Goal: Task Accomplishment & Management: Manage account settings

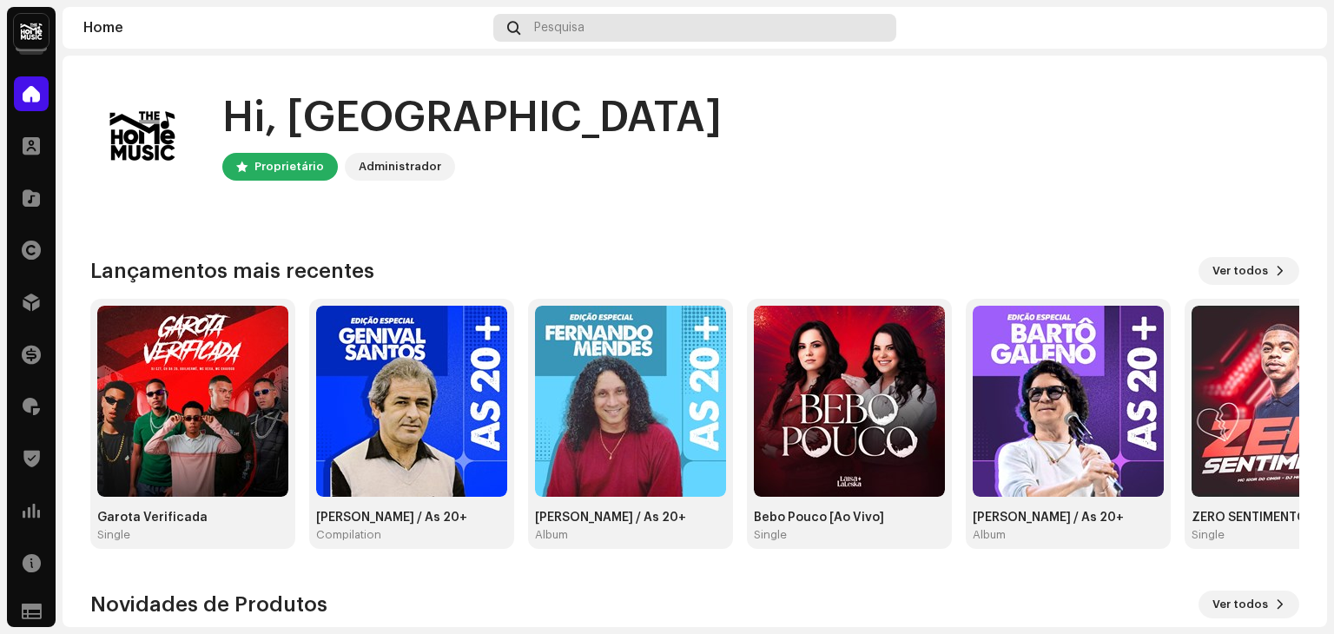
click at [670, 15] on div "Pesquisa" at bounding box center [694, 28] width 403 height 28
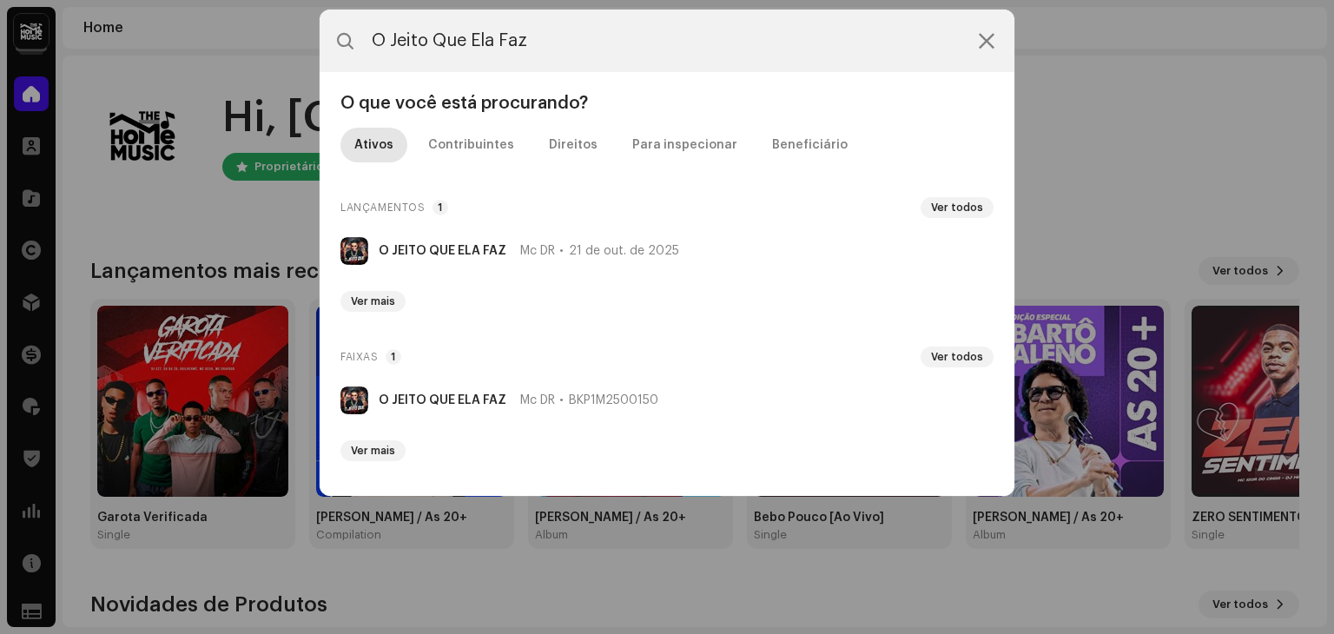
type input "O Jeito Que Ela Faz"
click at [507, 247] on div "O JEITO QUE ELA FAZ Mc DR [DATE]" at bounding box center [529, 251] width 300 height 14
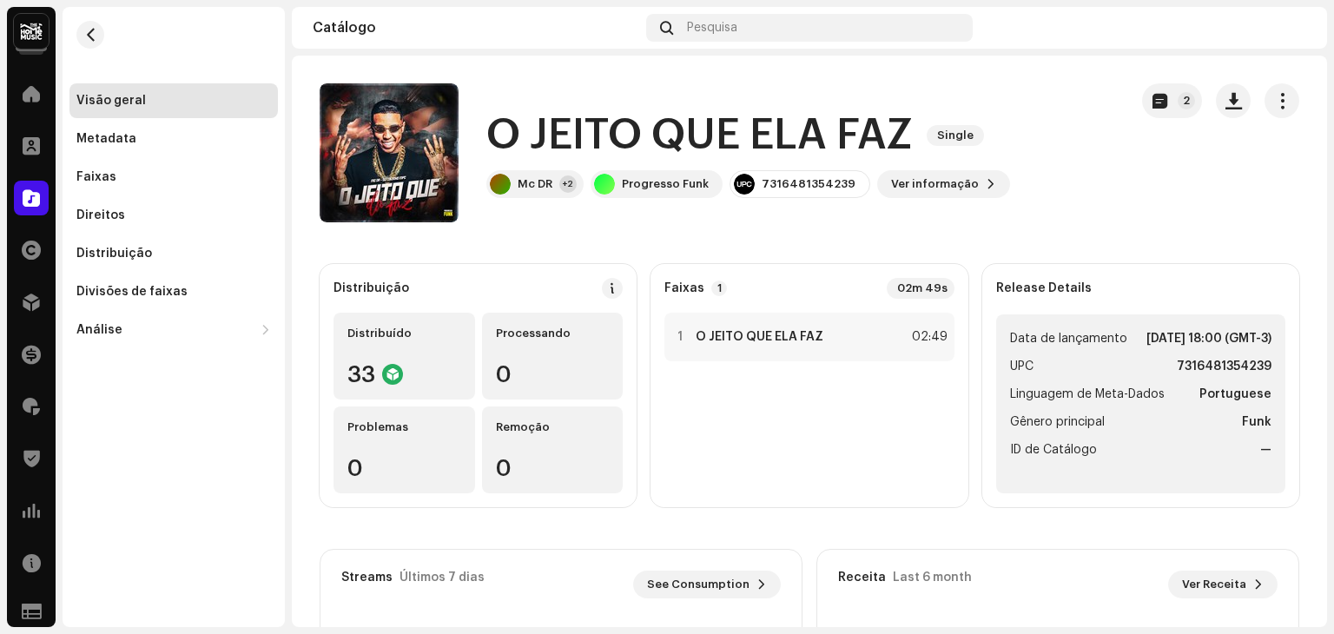
click at [1184, 377] on strong "7316481354239" at bounding box center [1223, 366] width 95 height 21
copy strong "7316481354239"
click at [947, 186] on span "Ver informação" at bounding box center [935, 184] width 88 height 35
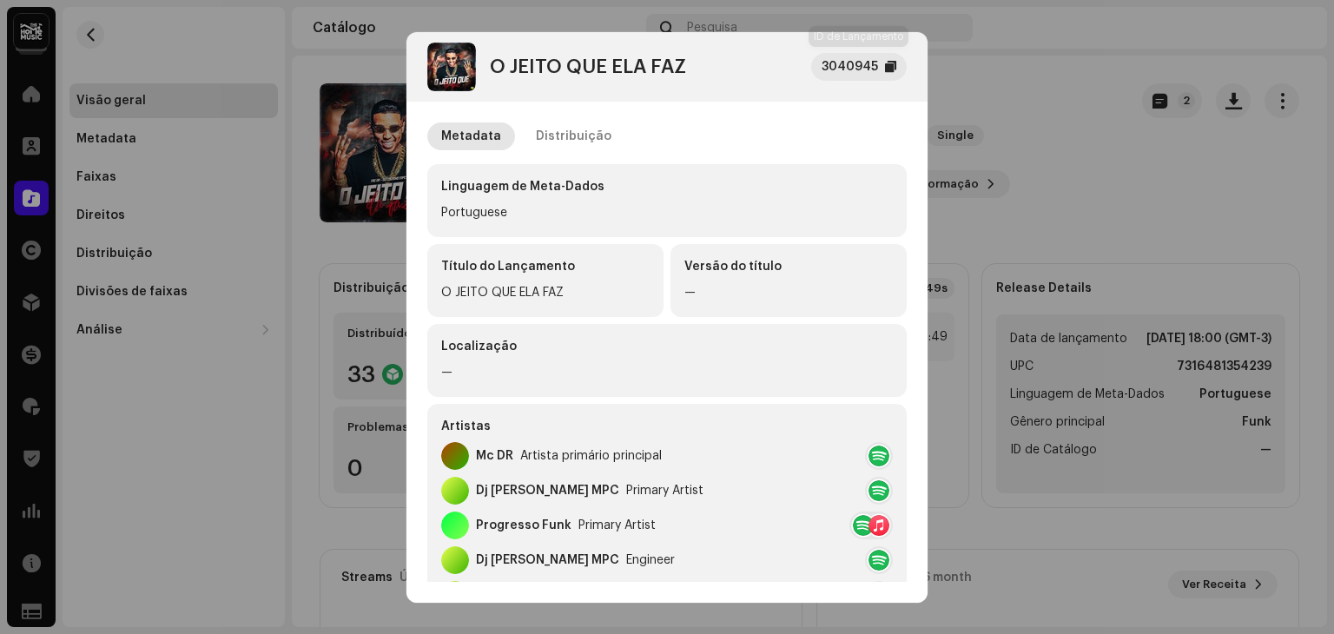
click at [897, 66] on div "3040945" at bounding box center [859, 67] width 96 height 28
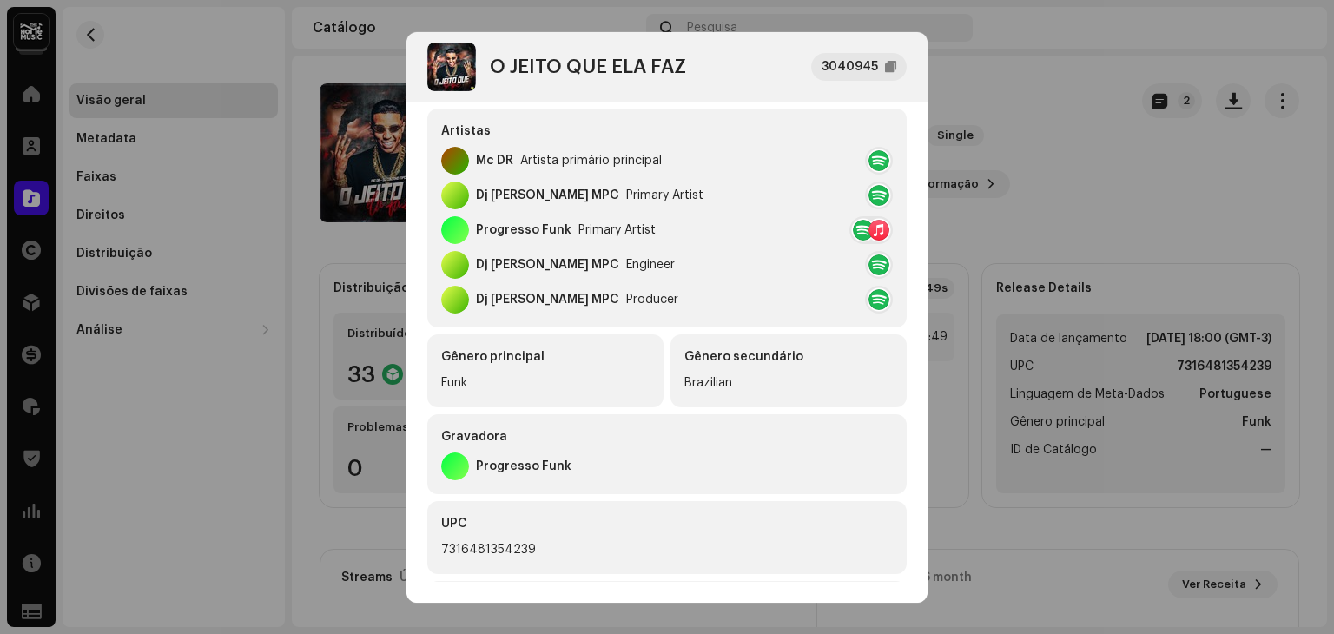
scroll to position [299, 0]
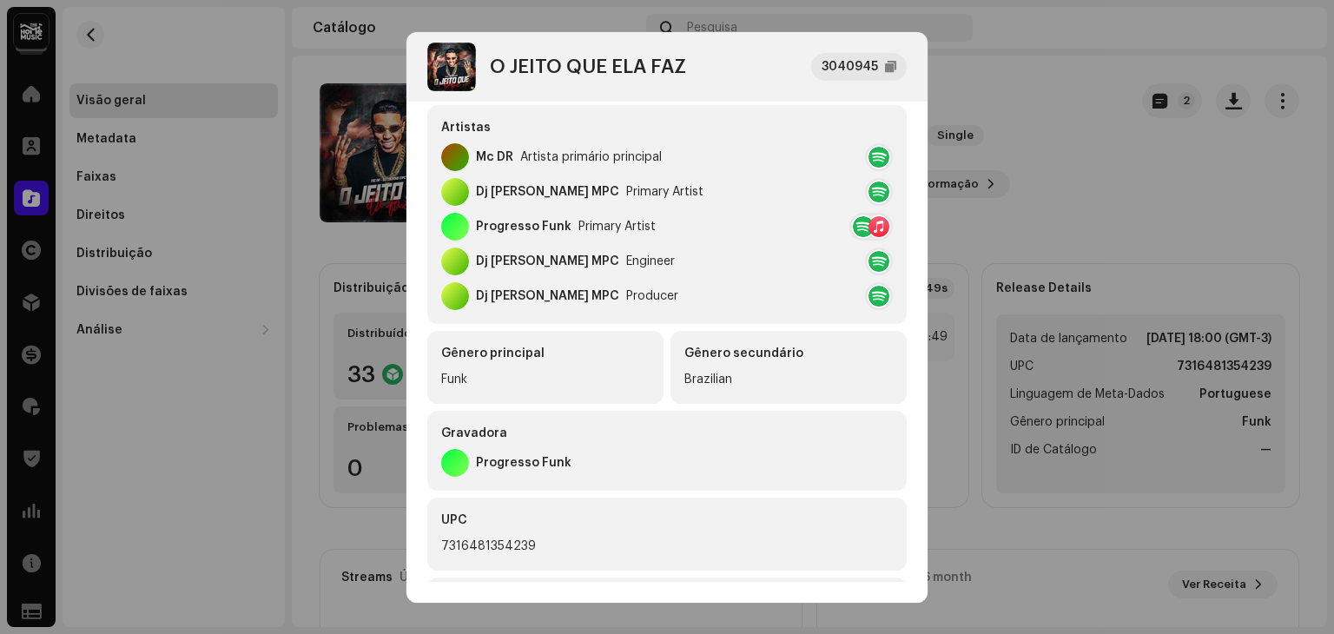
click at [557, 465] on div "Progresso Funk" at bounding box center [524, 463] width 96 height 14
copy div "Progresso Funk"
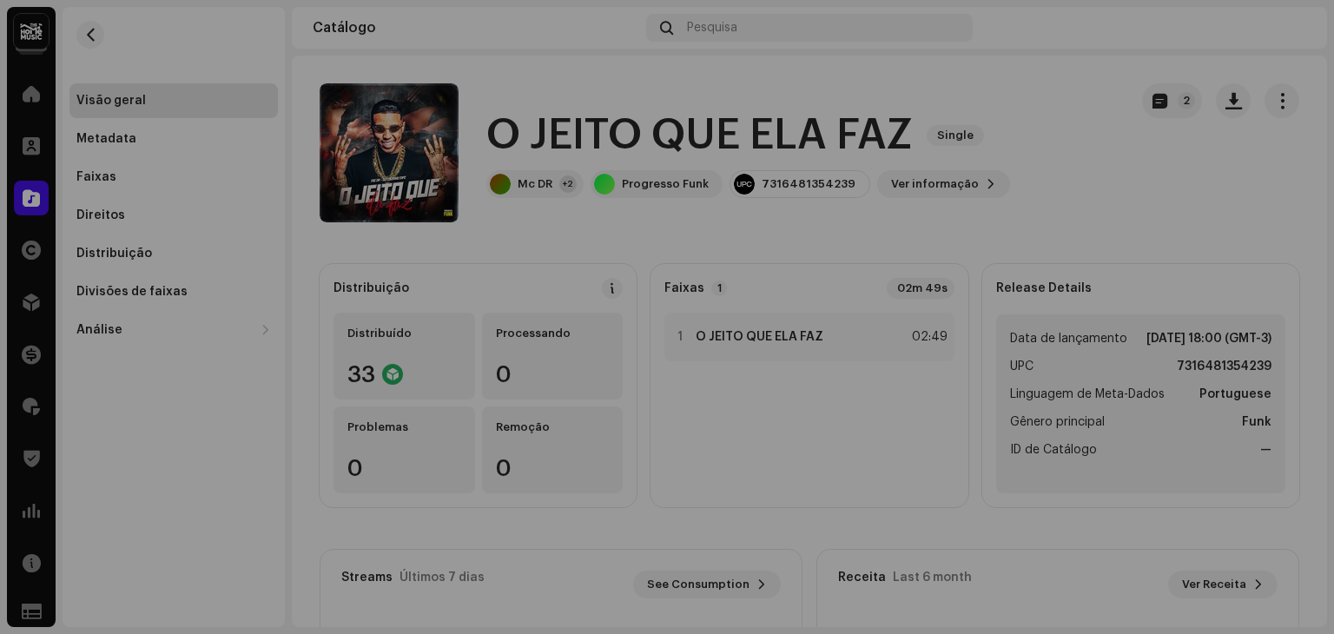
click at [1170, 202] on div "O JEITO QUE ELA FAZ 3040945 Metadata Distribuição Linguagem de Meta-Dados Portu…" at bounding box center [667, 317] width 1334 height 634
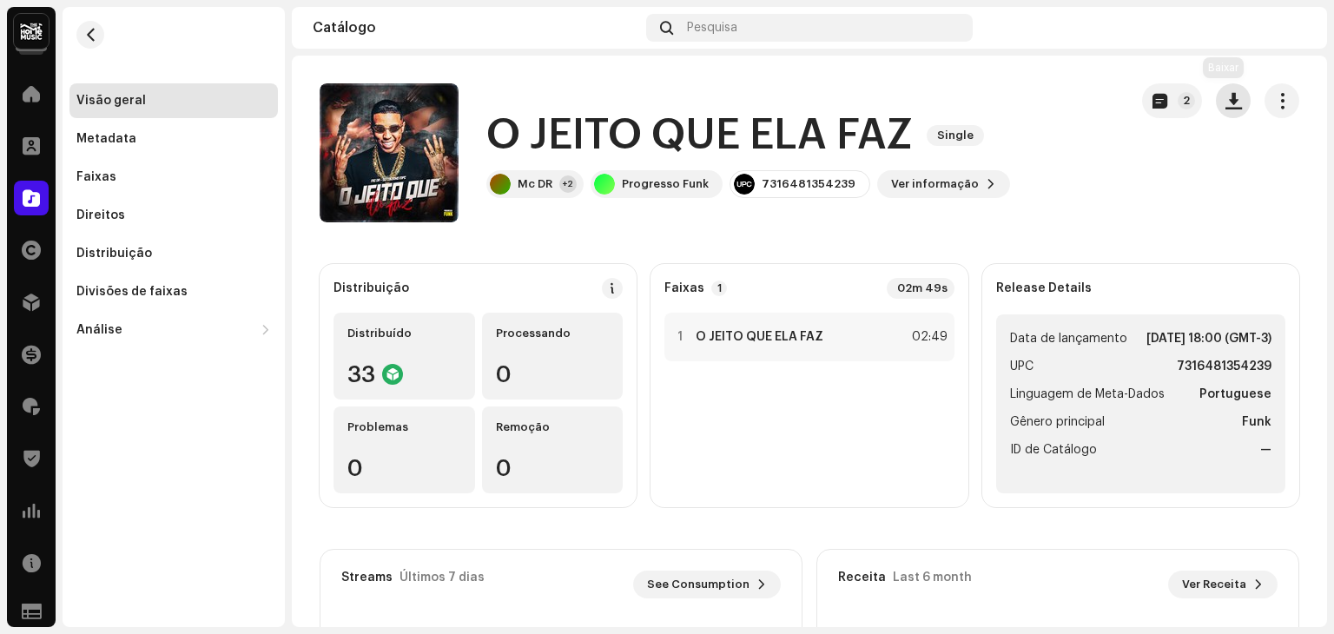
click at [1225, 98] on span "button" at bounding box center [1233, 101] width 16 height 14
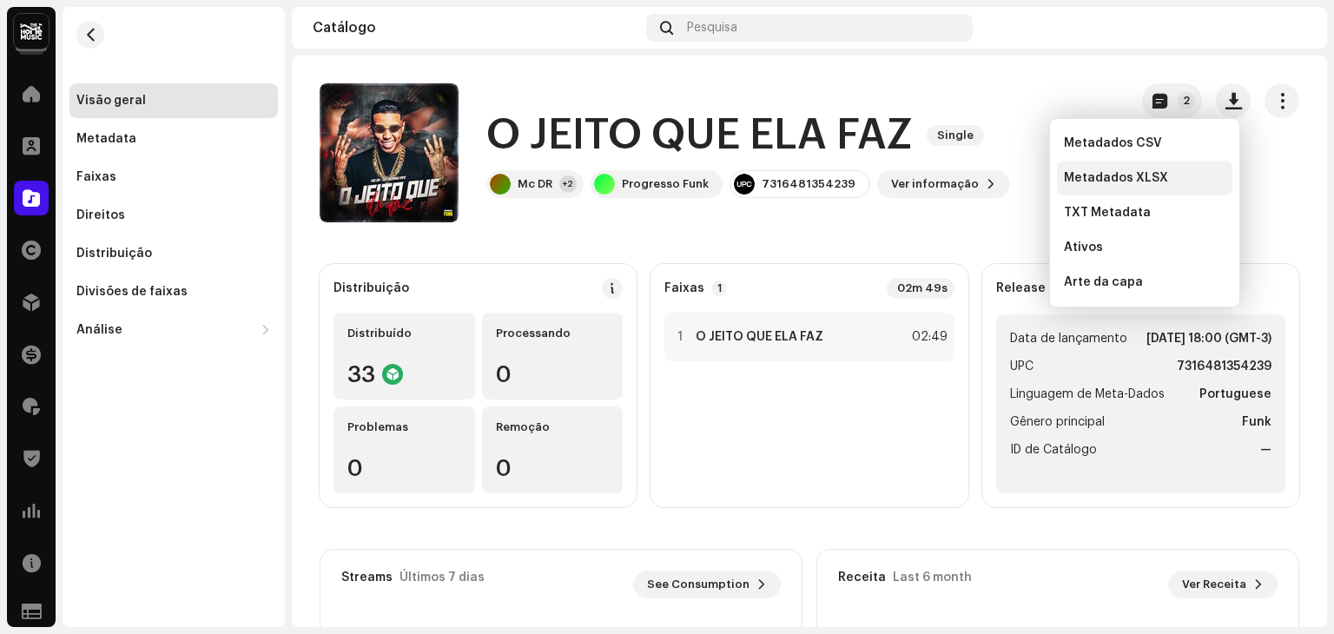
click at [1169, 177] on div "Metadados XLSX" at bounding box center [1144, 178] width 161 height 14
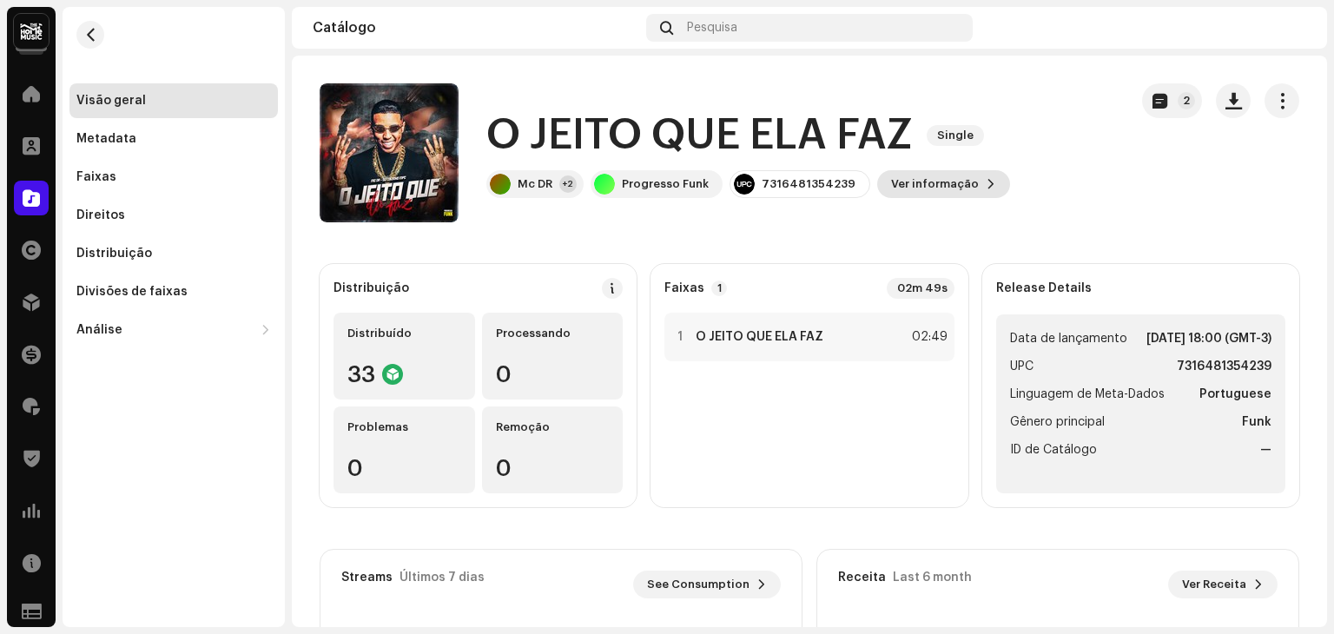
click at [929, 192] on span "Ver informação" at bounding box center [935, 184] width 88 height 35
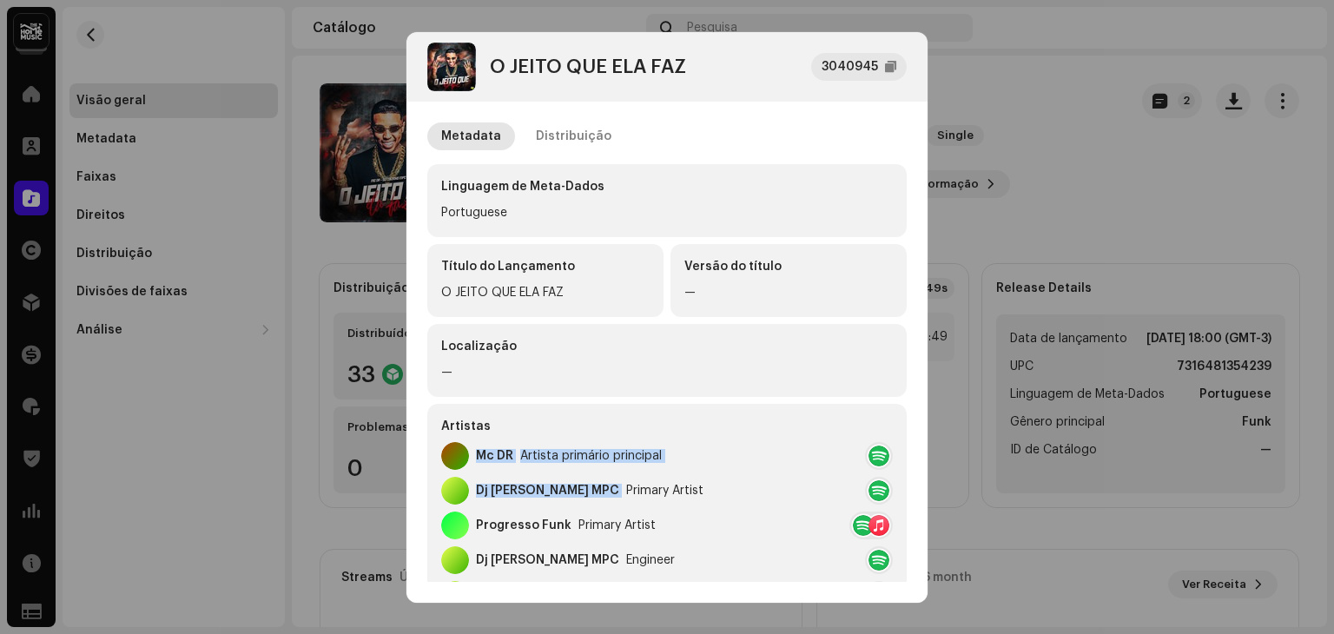
drag, startPoint x: 465, startPoint y: 450, endPoint x: 580, endPoint y: 468, distance: 116.0
click at [575, 487] on div "Artistas Mc DR Artista primário principal [PERSON_NAME] MPC Primary Artist Prog…" at bounding box center [666, 513] width 479 height 219
copy div "Mc DR Artista primário principal [PERSON_NAME] MPC"
click at [876, 455] on div at bounding box center [878, 455] width 21 height 21
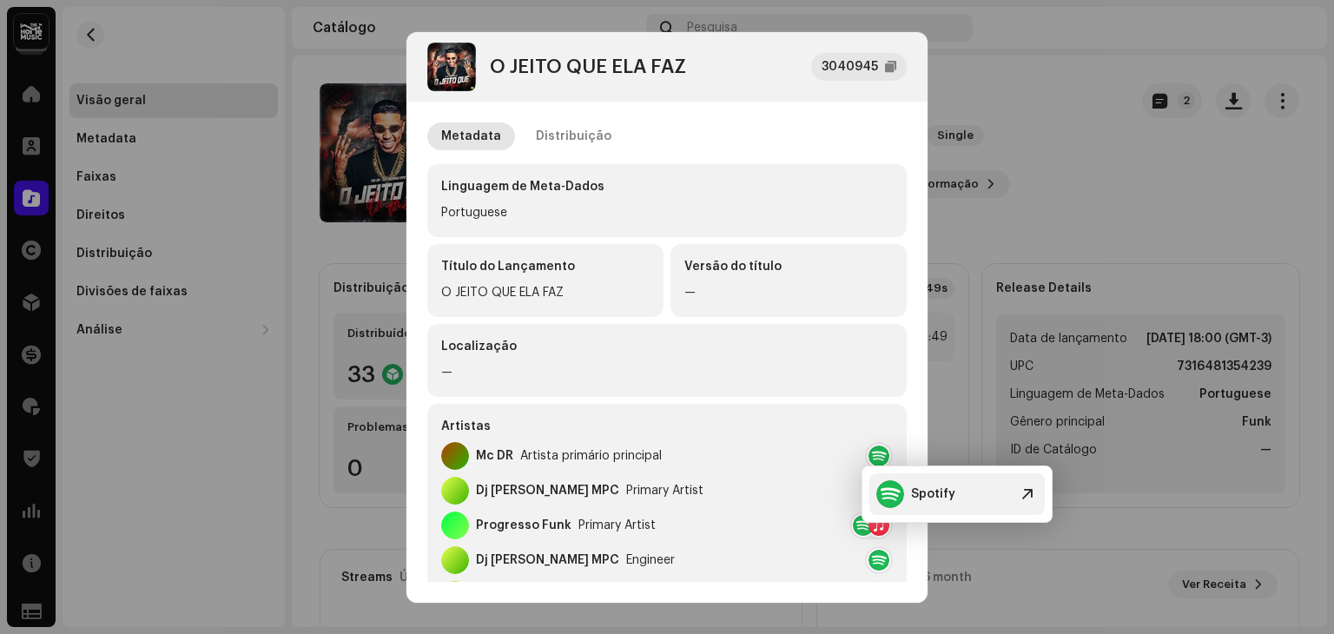
click at [913, 504] on div "Spotify" at bounding box center [915, 494] width 79 height 28
click at [754, 469] on div "Mc DR Artista primário principal" at bounding box center [666, 456] width 451 height 28
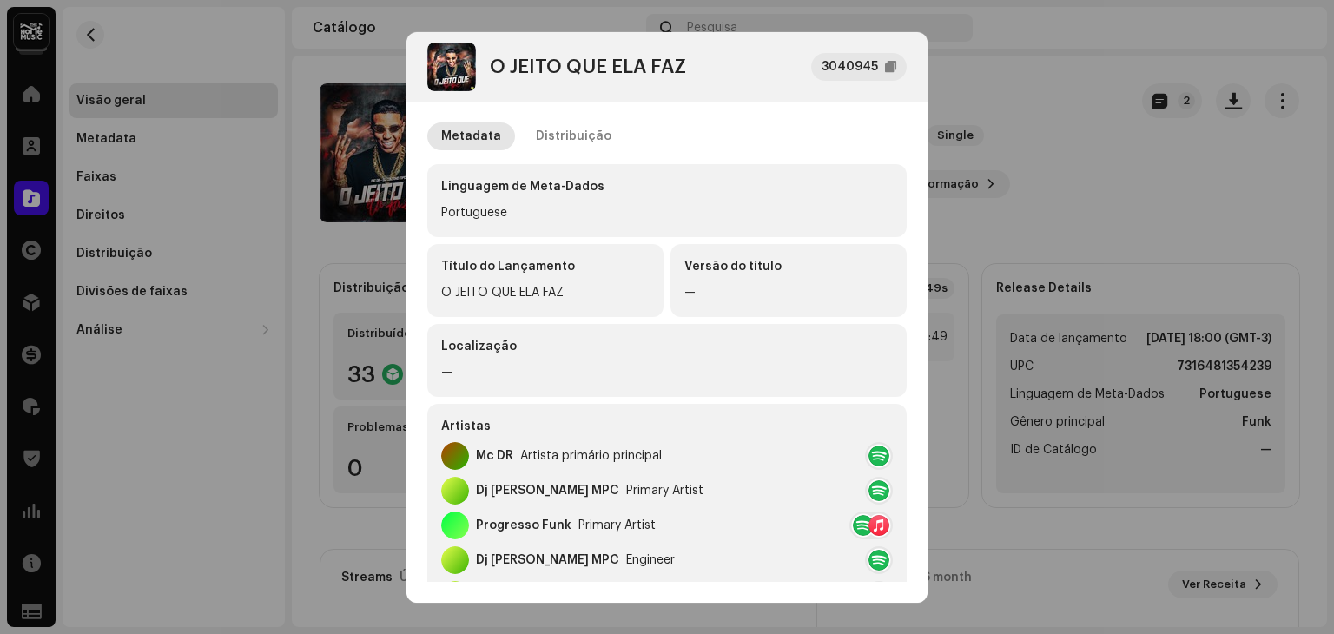
click at [881, 491] on div at bounding box center [878, 490] width 21 height 21
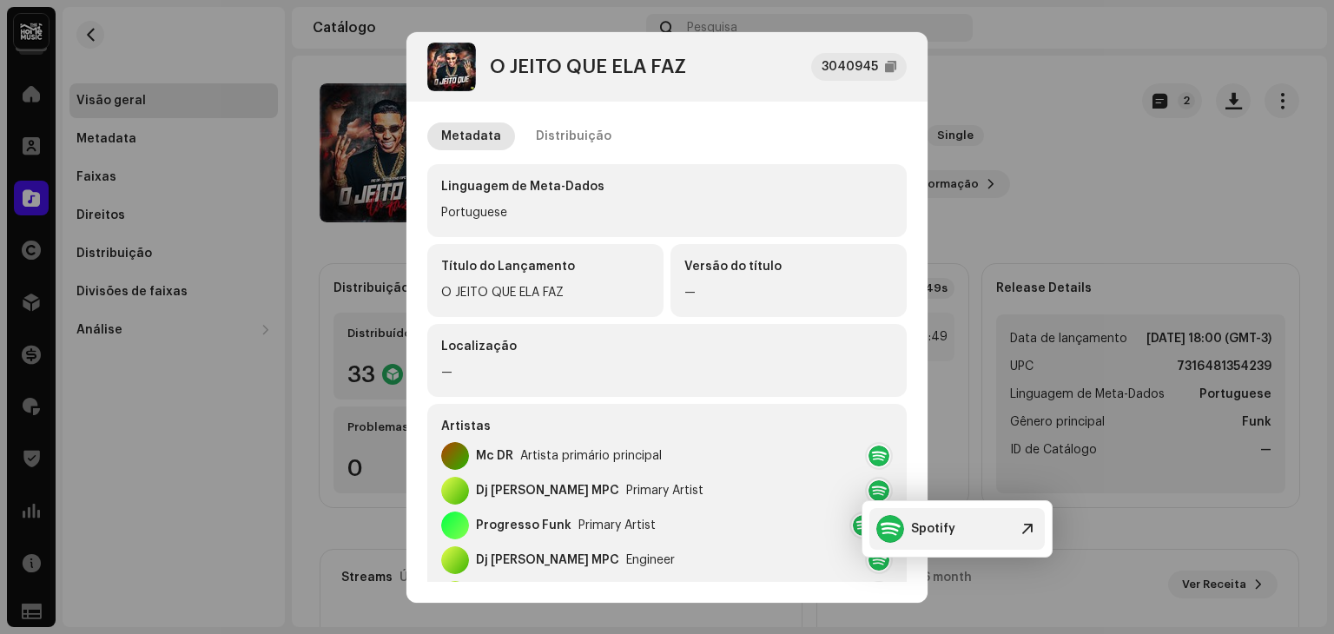
click at [914, 527] on div "Spotify" at bounding box center [933, 529] width 44 height 14
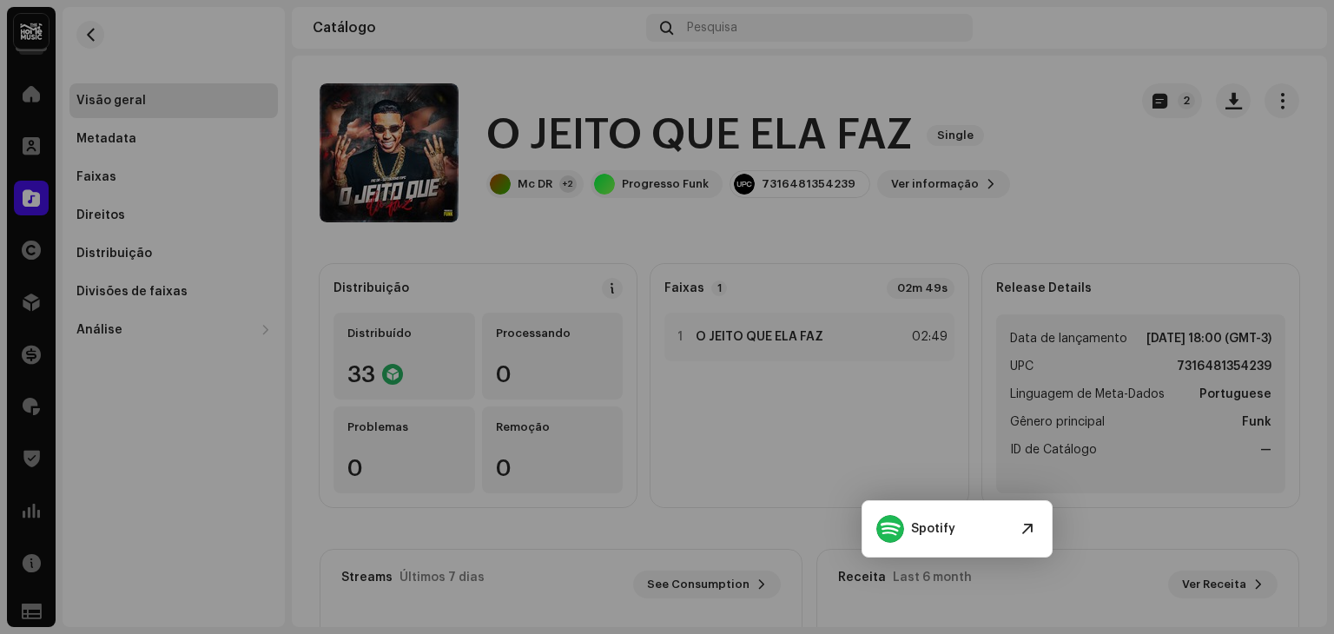
click at [1080, 150] on div "O JEITO QUE ELA FAZ 3040945 Metadata Distribuição Linguagem de Meta-Dados Portu…" at bounding box center [667, 317] width 1334 height 634
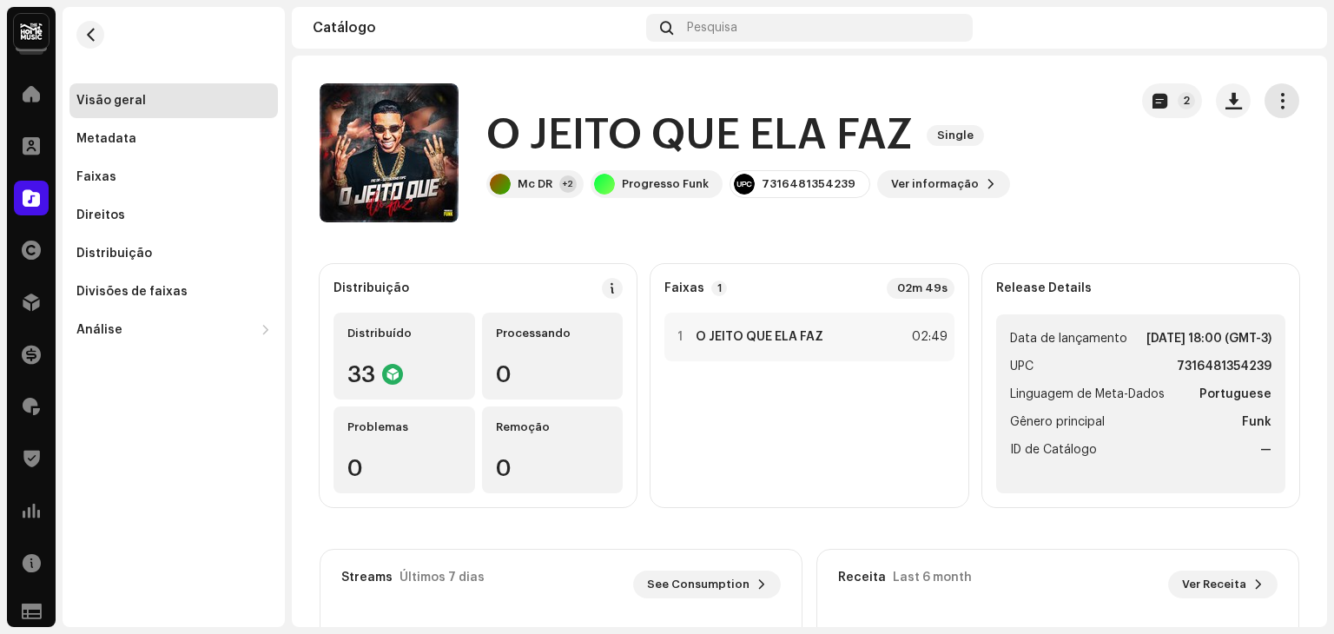
click at [1264, 107] on button "button" at bounding box center [1281, 100] width 35 height 35
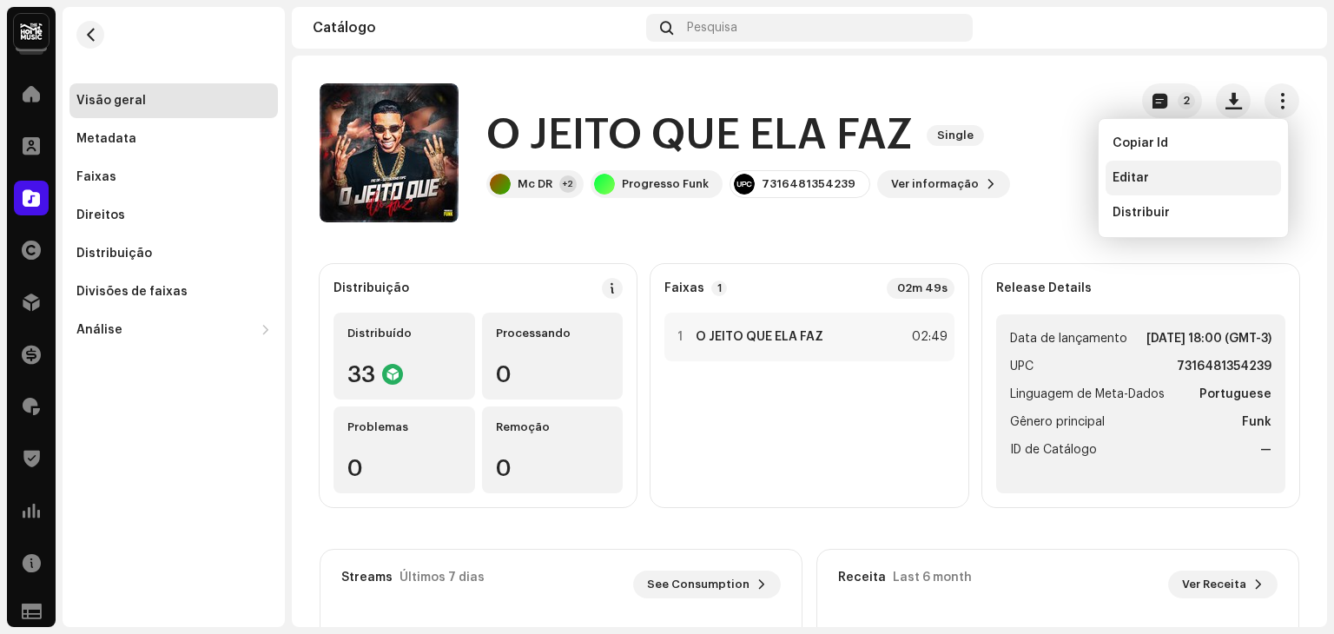
click at [1183, 176] on div "Editar" at bounding box center [1192, 178] width 161 height 14
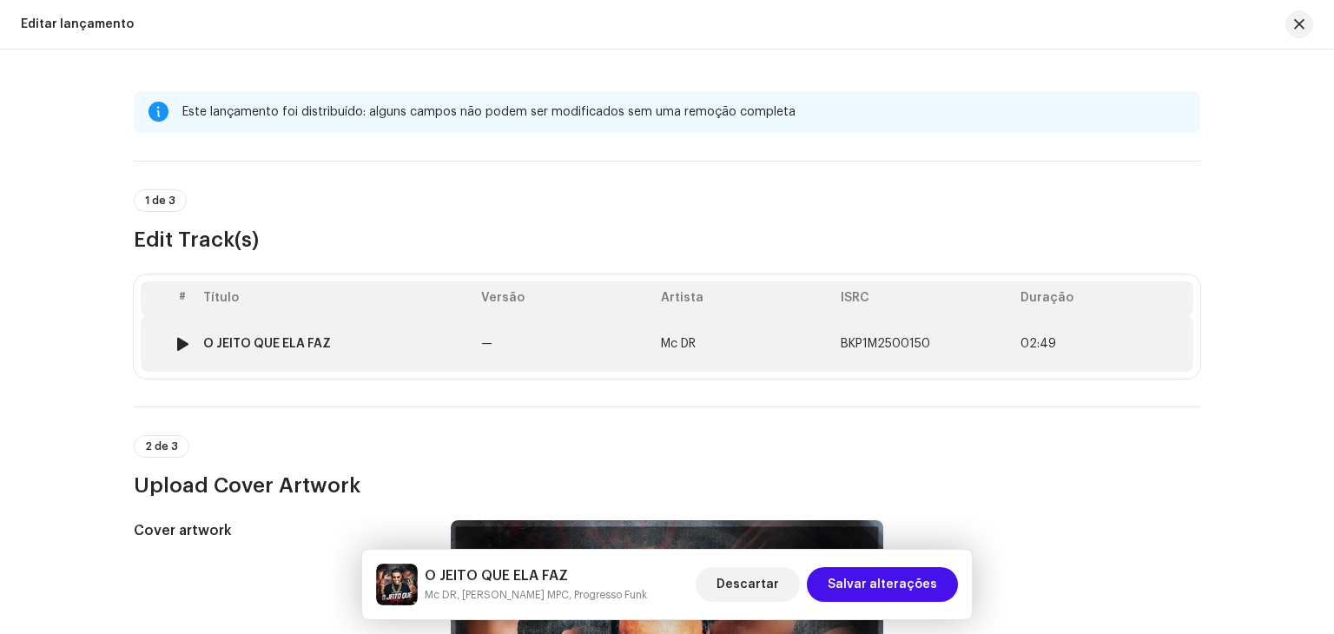
click at [277, 343] on div "O JEITO QUE ELA FAZ" at bounding box center [267, 344] width 128 height 14
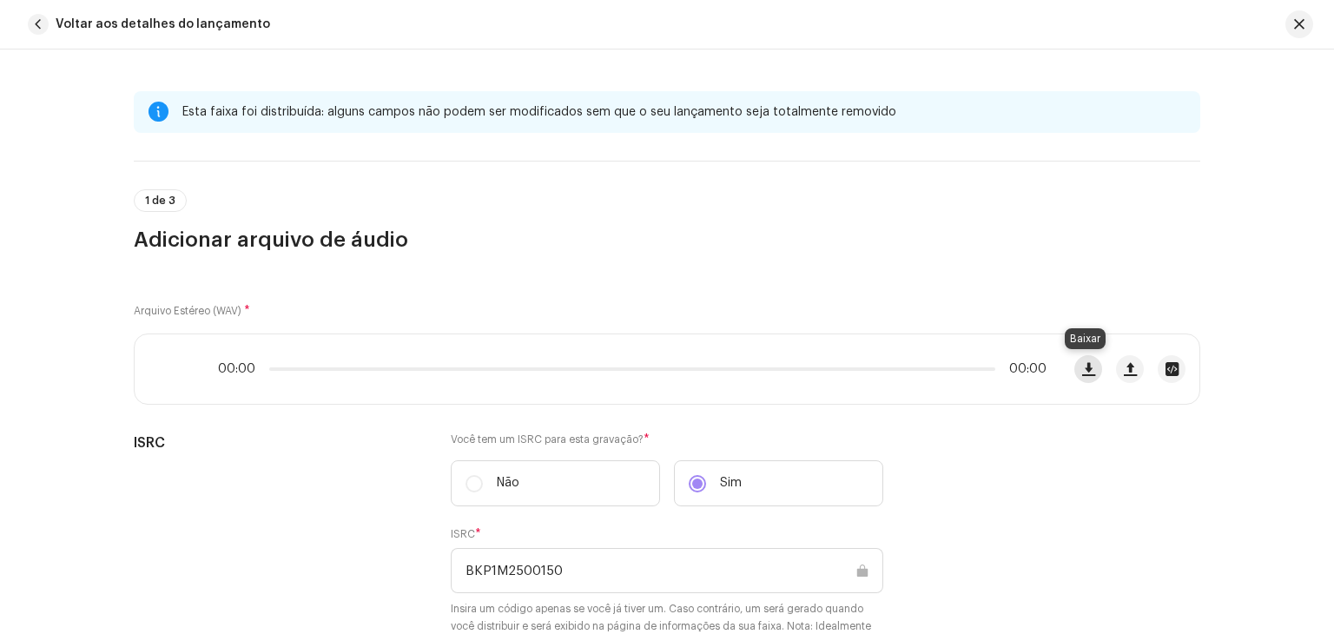
click at [1087, 372] on span "button" at bounding box center [1088, 369] width 13 height 14
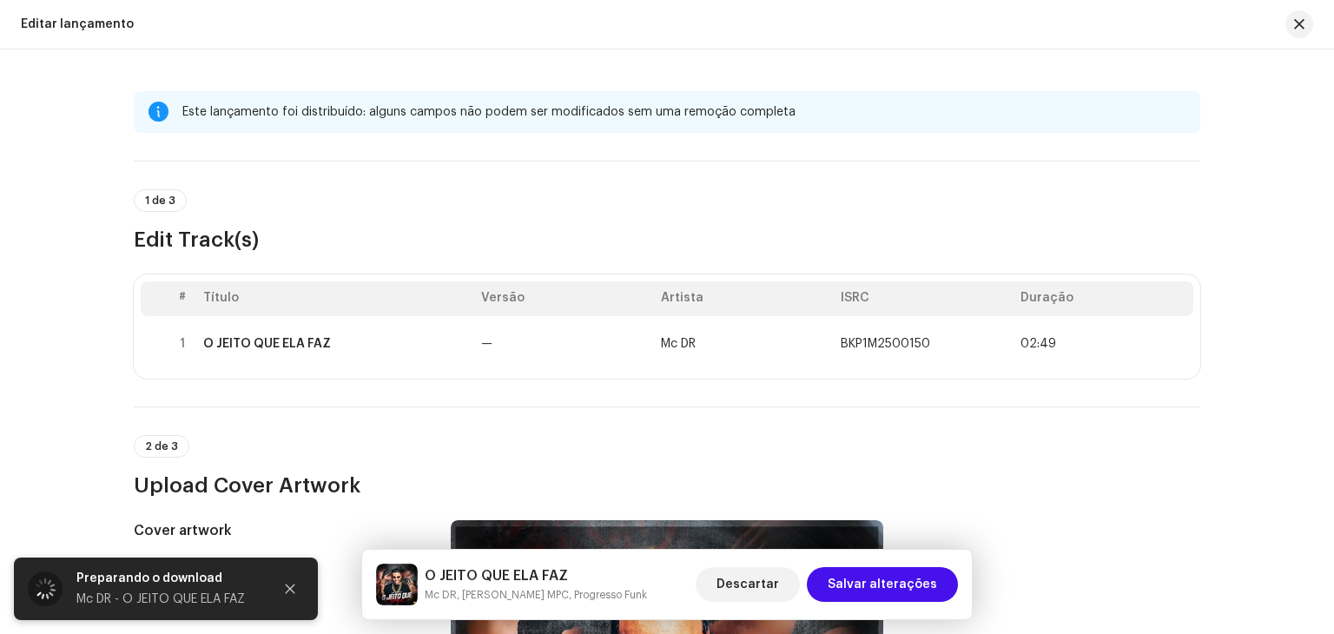
scroll to position [212, 0]
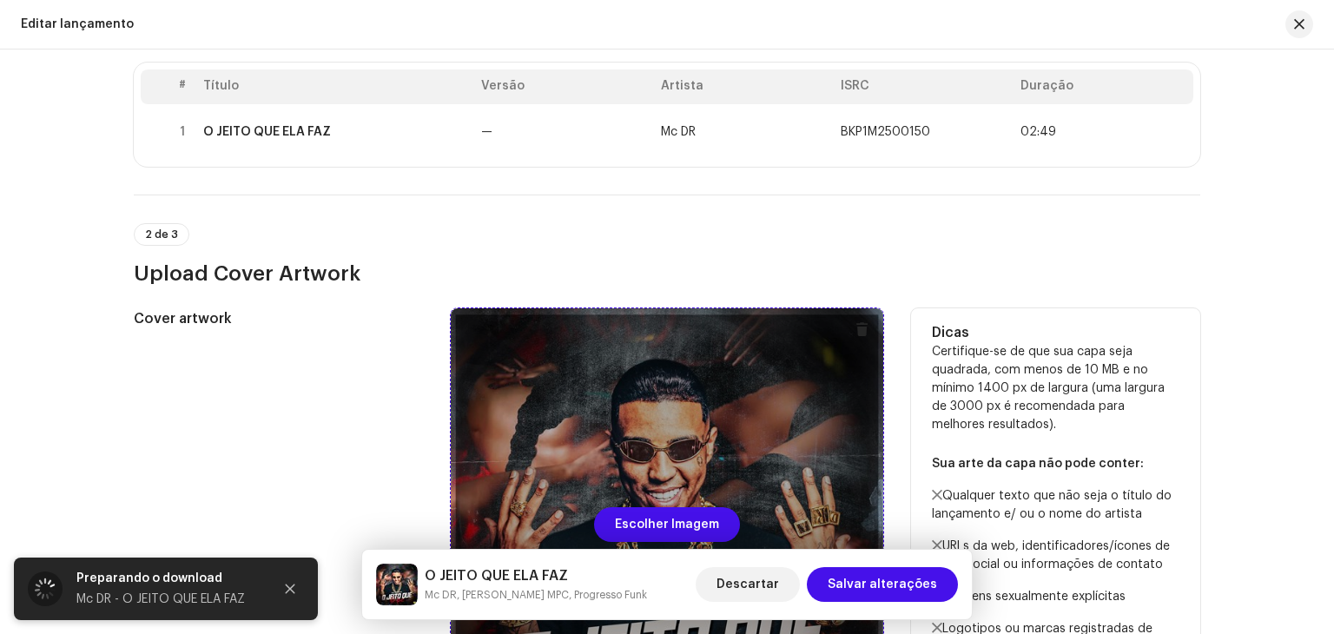
click at [622, 470] on div at bounding box center [667, 524] width 432 height 432
click at [693, 374] on div at bounding box center [667, 524] width 432 height 432
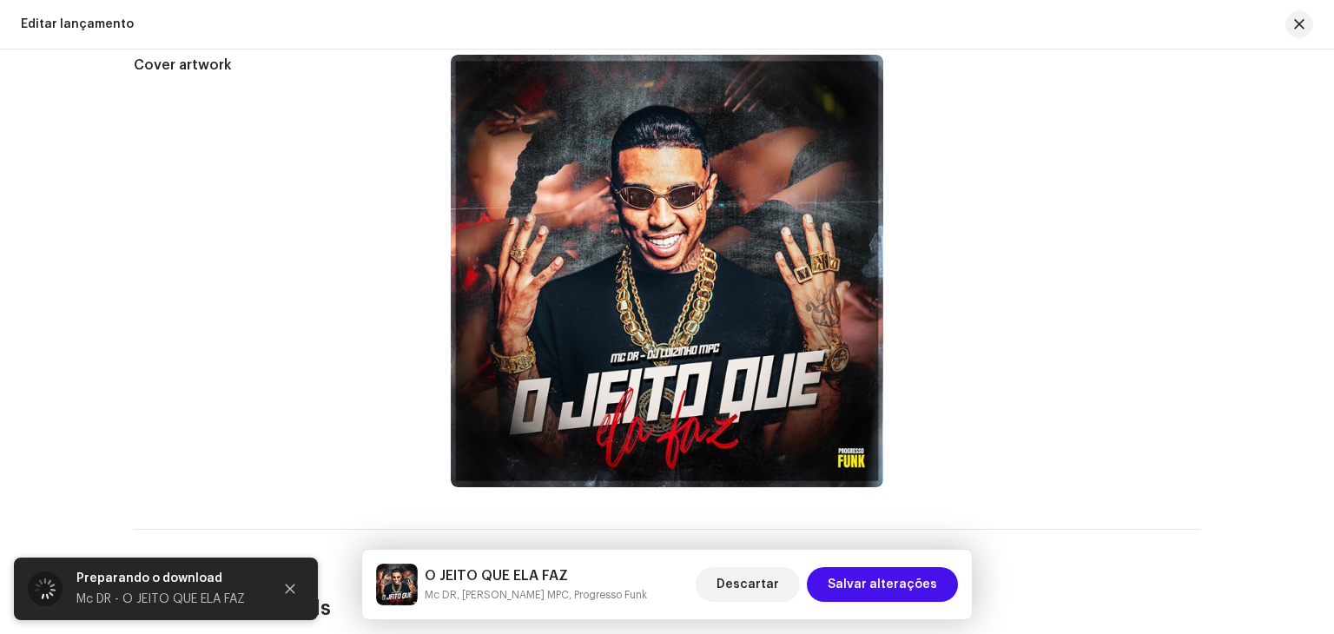
scroll to position [465, 0]
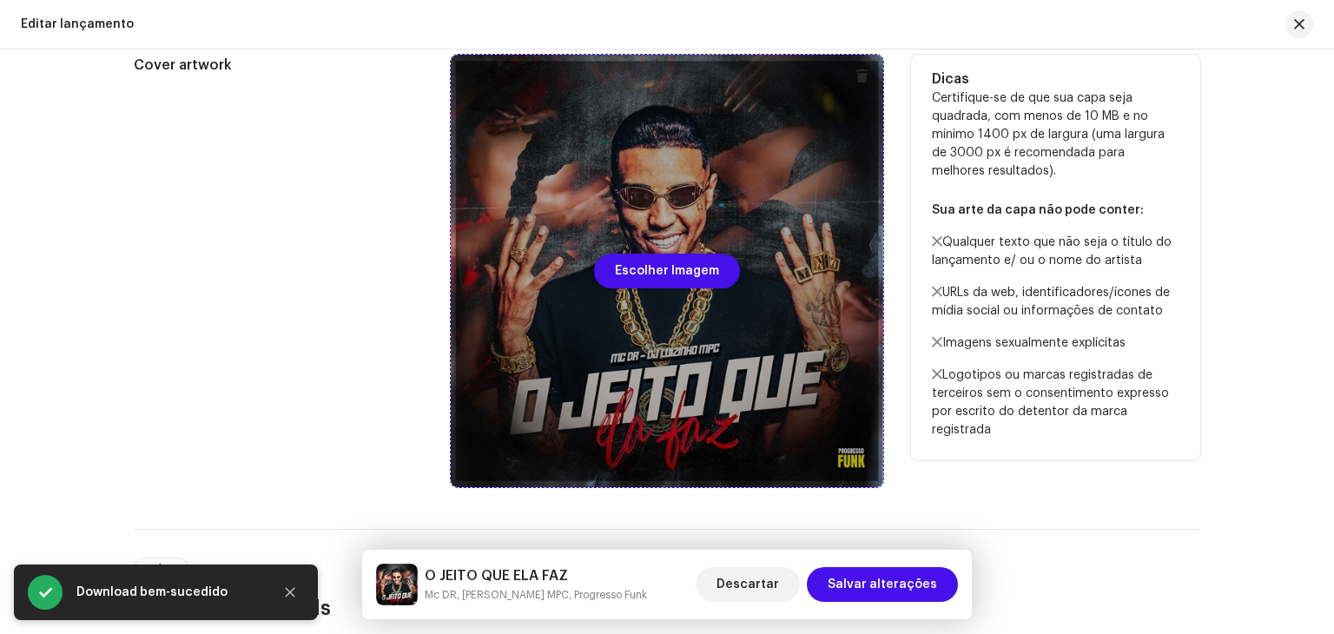
click at [777, 433] on div at bounding box center [667, 271] width 432 height 432
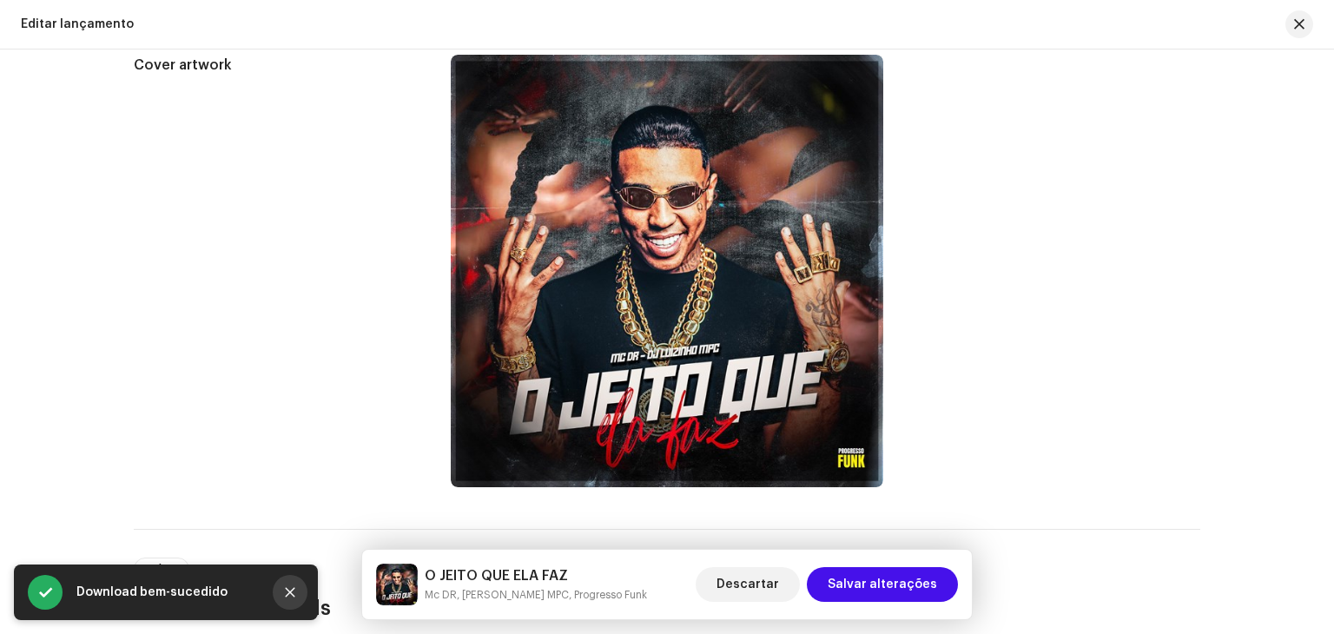
click at [299, 598] on button "Close" at bounding box center [290, 592] width 35 height 35
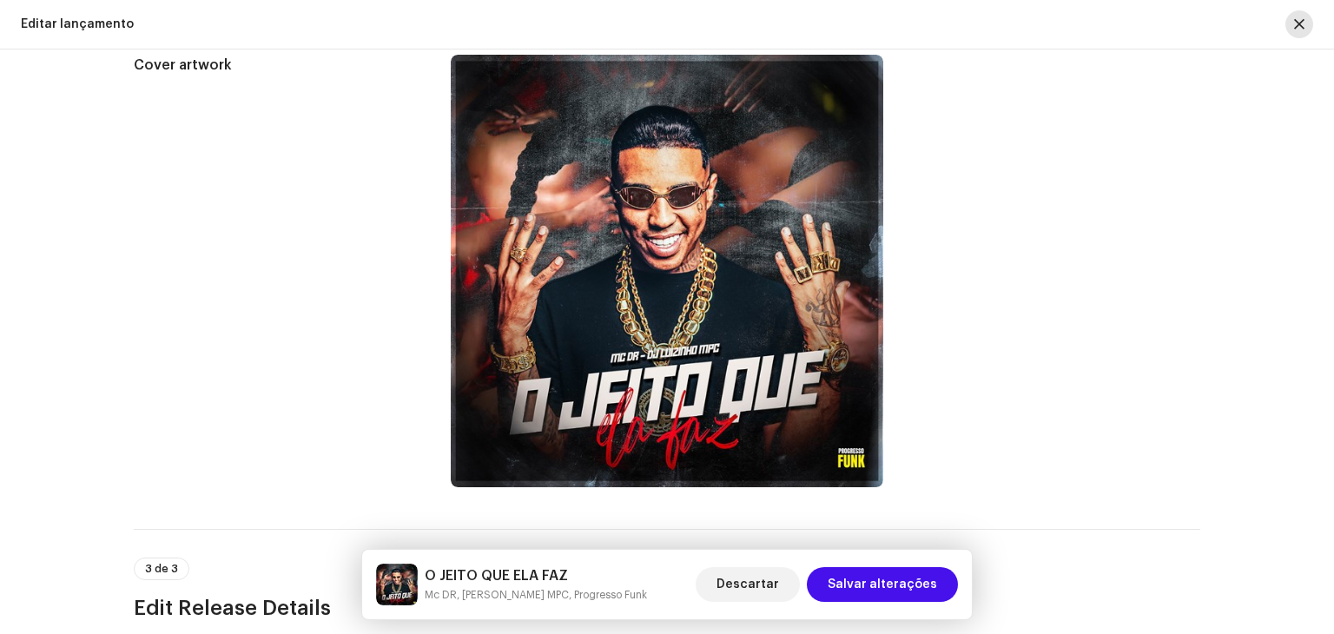
click at [1299, 25] on span "button" at bounding box center [1299, 24] width 10 height 14
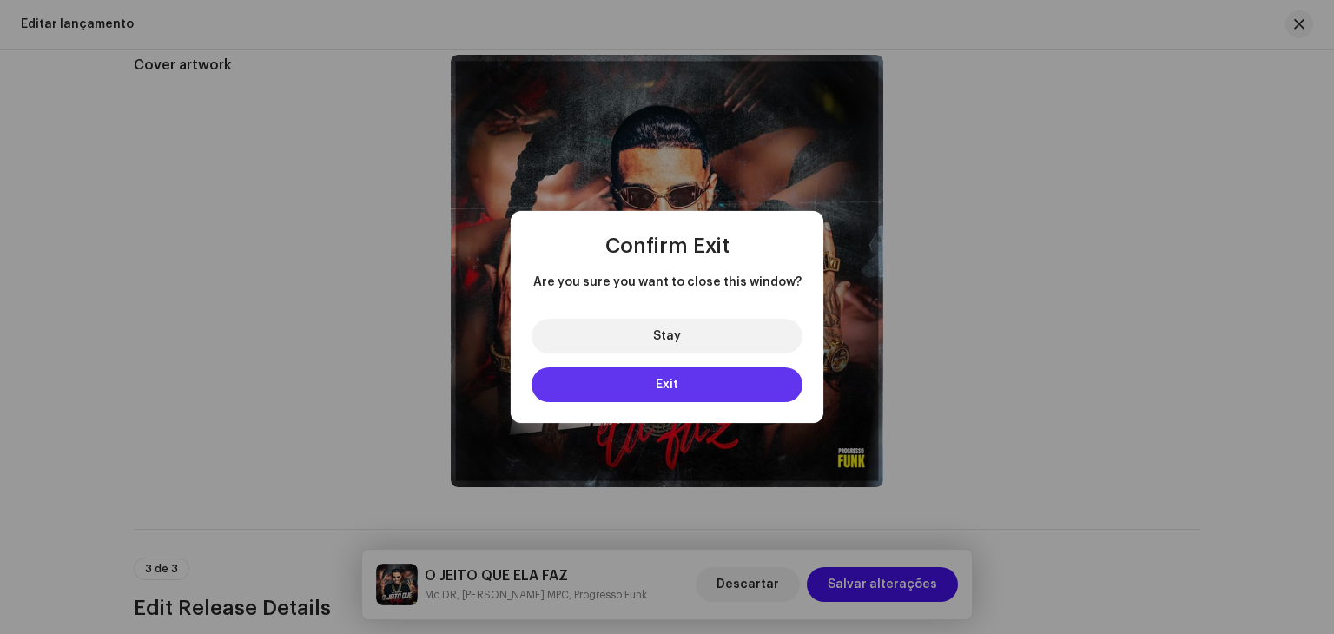
click at [695, 390] on button "Exit" at bounding box center [666, 384] width 271 height 35
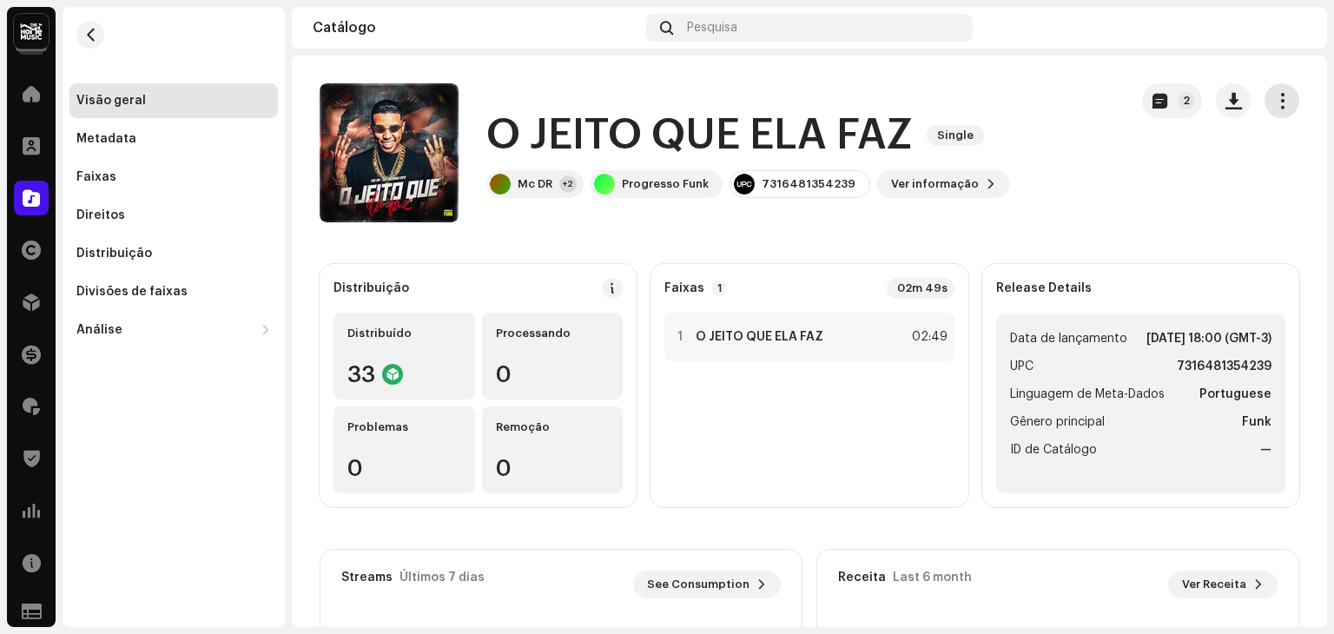
click at [1264, 109] on button "button" at bounding box center [1281, 100] width 35 height 35
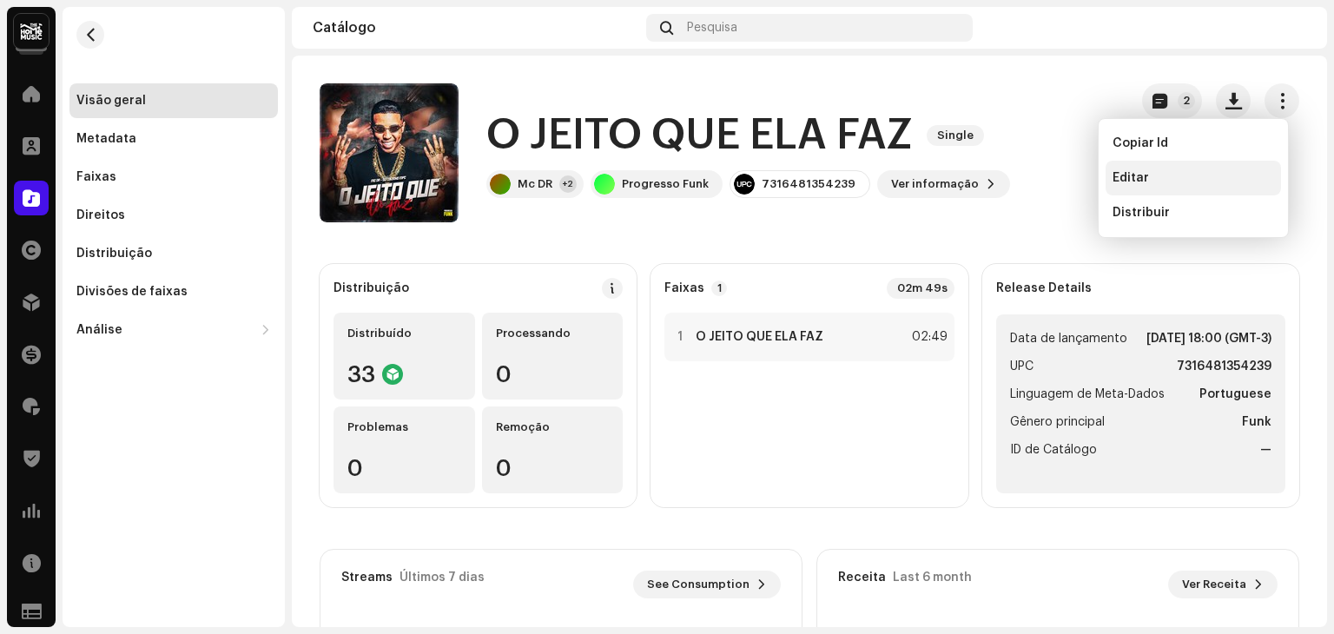
click at [1222, 174] on div "Editar" at bounding box center [1192, 178] width 161 height 14
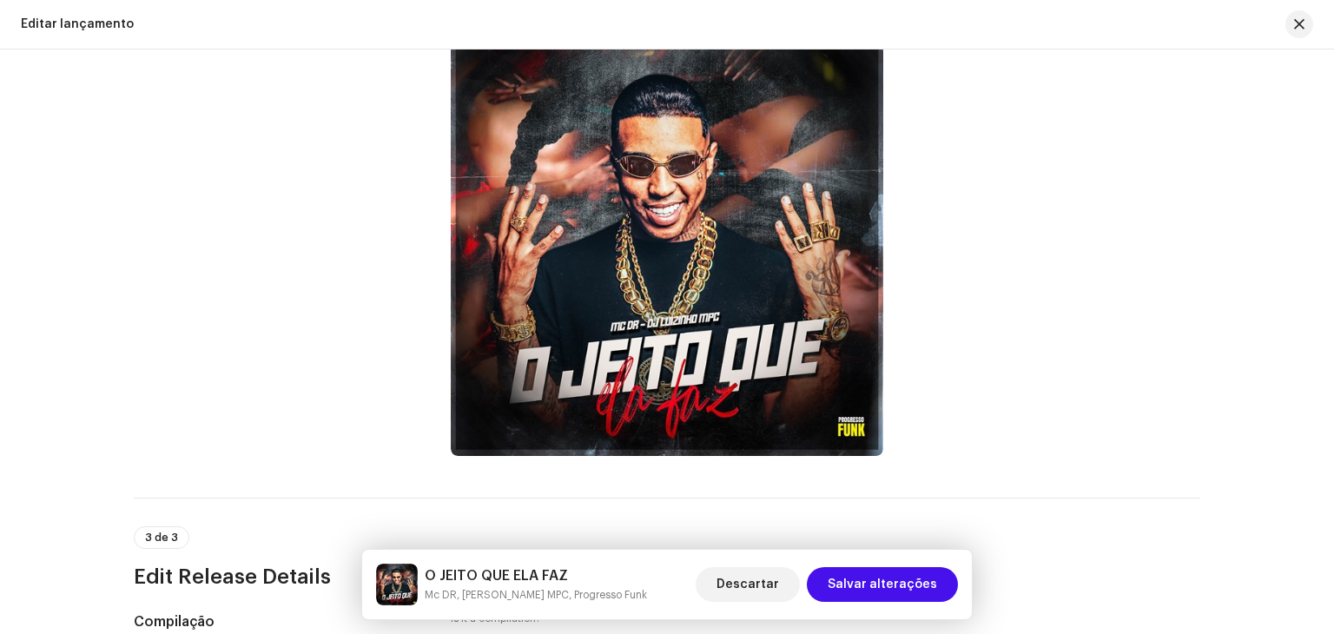
scroll to position [478, 0]
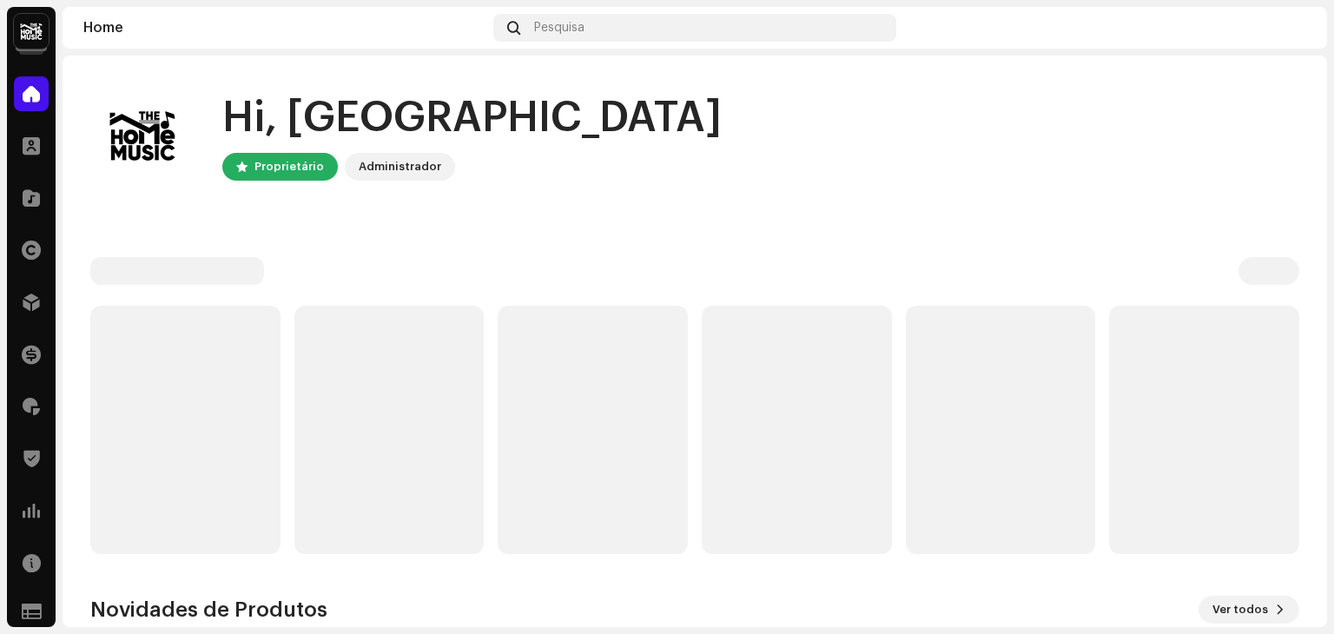
drag, startPoint x: 575, startPoint y: 207, endPoint x: 594, endPoint y: 210, distance: 19.4
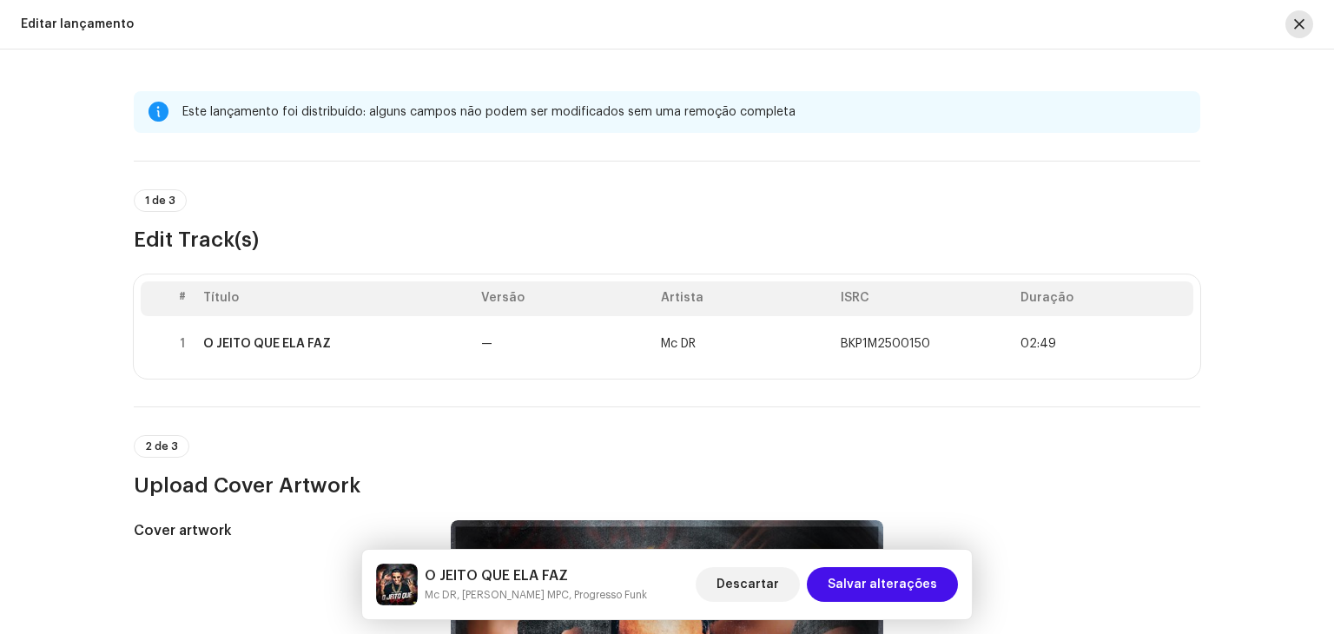
click at [1295, 32] on button "button" at bounding box center [1299, 24] width 28 height 28
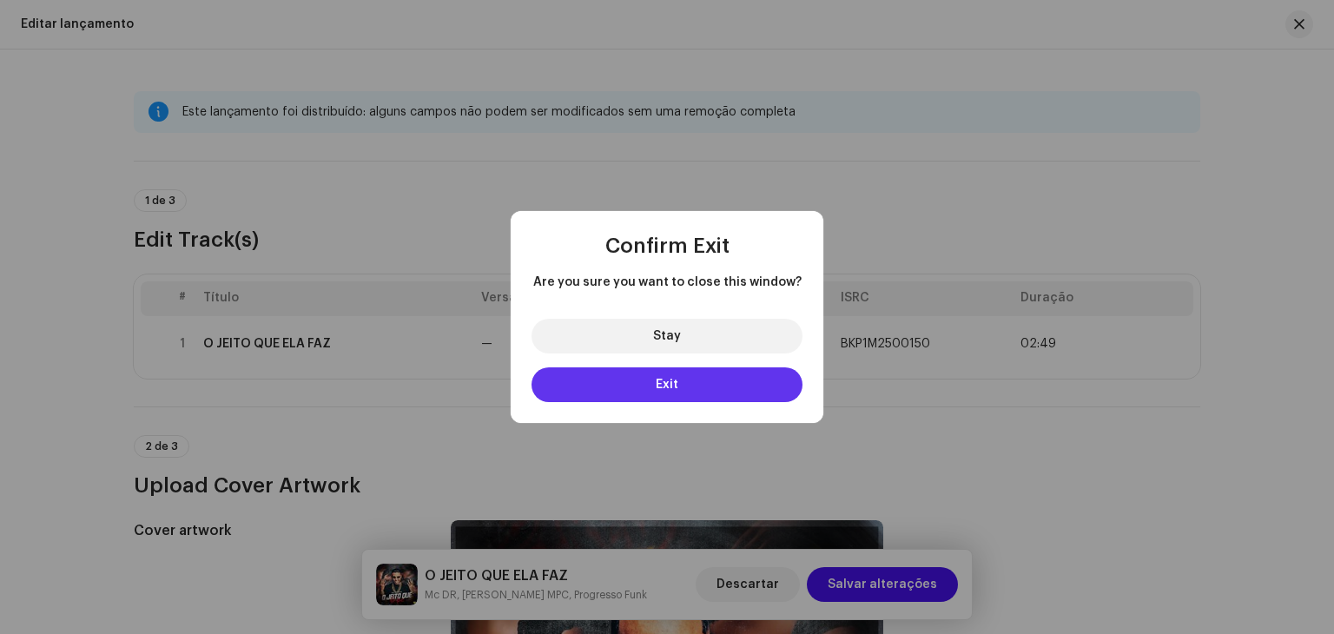
click at [705, 391] on button "Exit" at bounding box center [666, 384] width 271 height 35
